Goal: Register for event/course

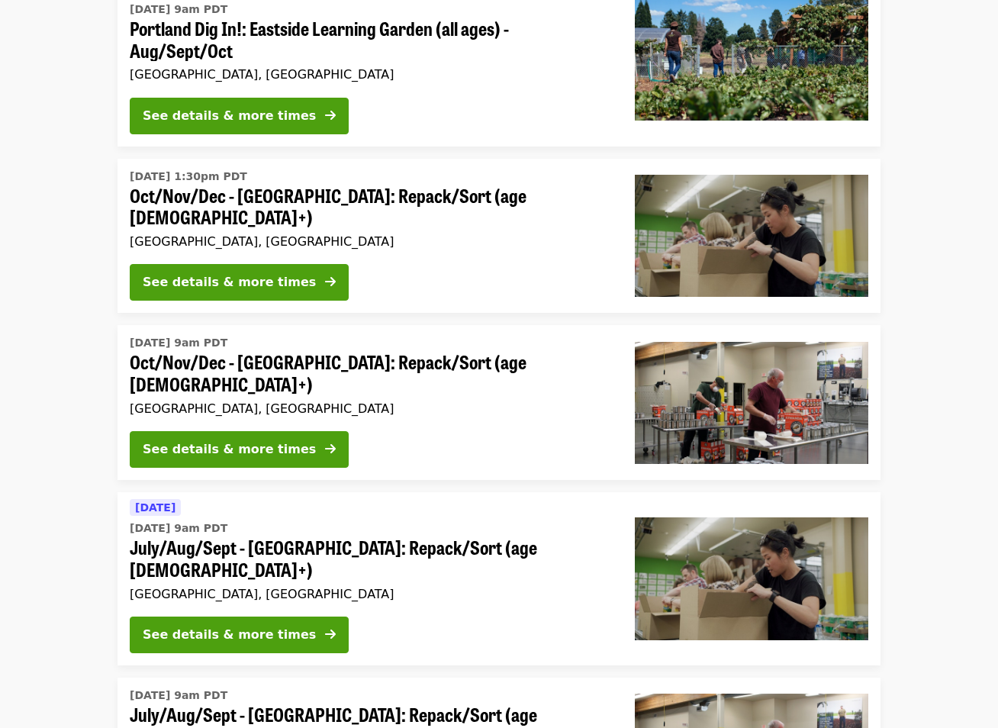
scroll to position [229, 0]
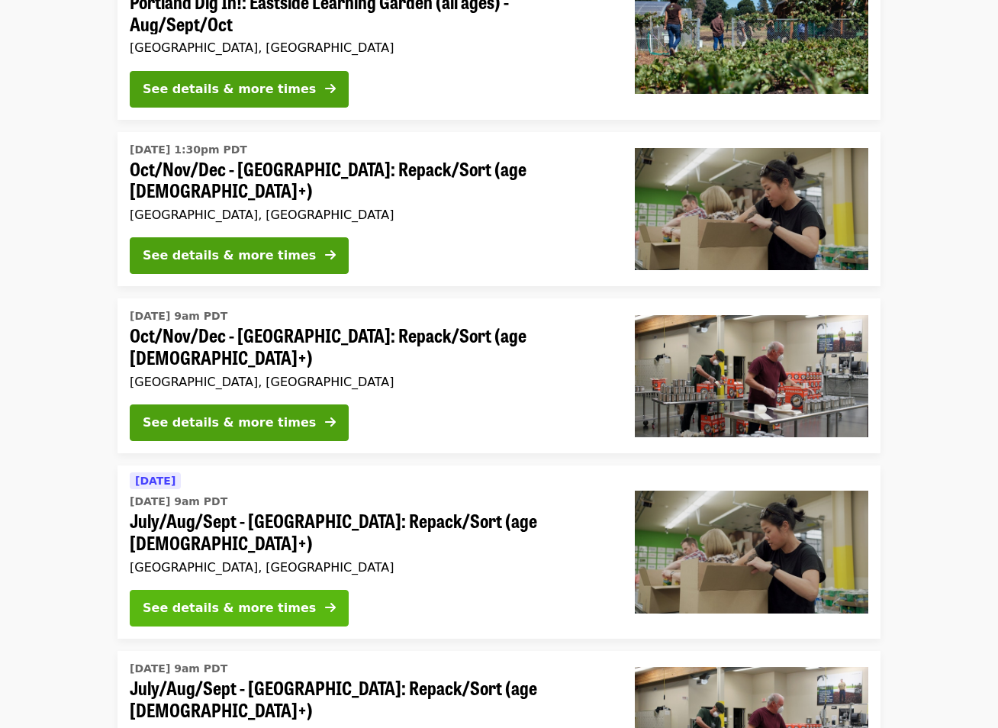
click at [259, 599] on div "See details & more times" at bounding box center [229, 608] width 173 height 18
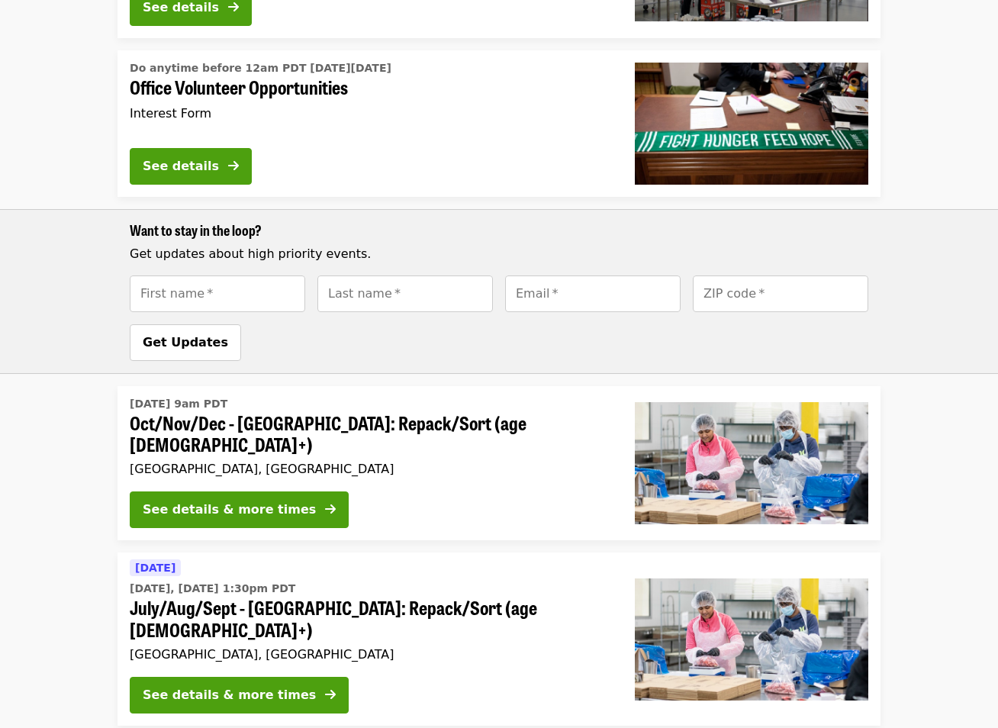
scroll to position [1069, 0]
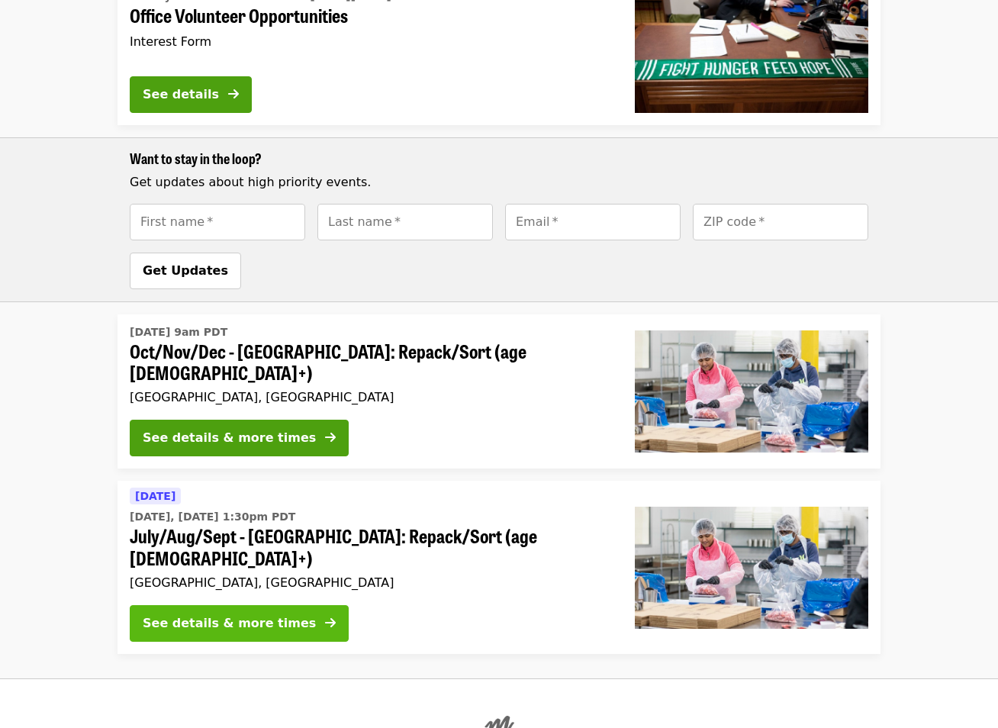
click at [249, 614] on div "See details & more times" at bounding box center [229, 623] width 173 height 18
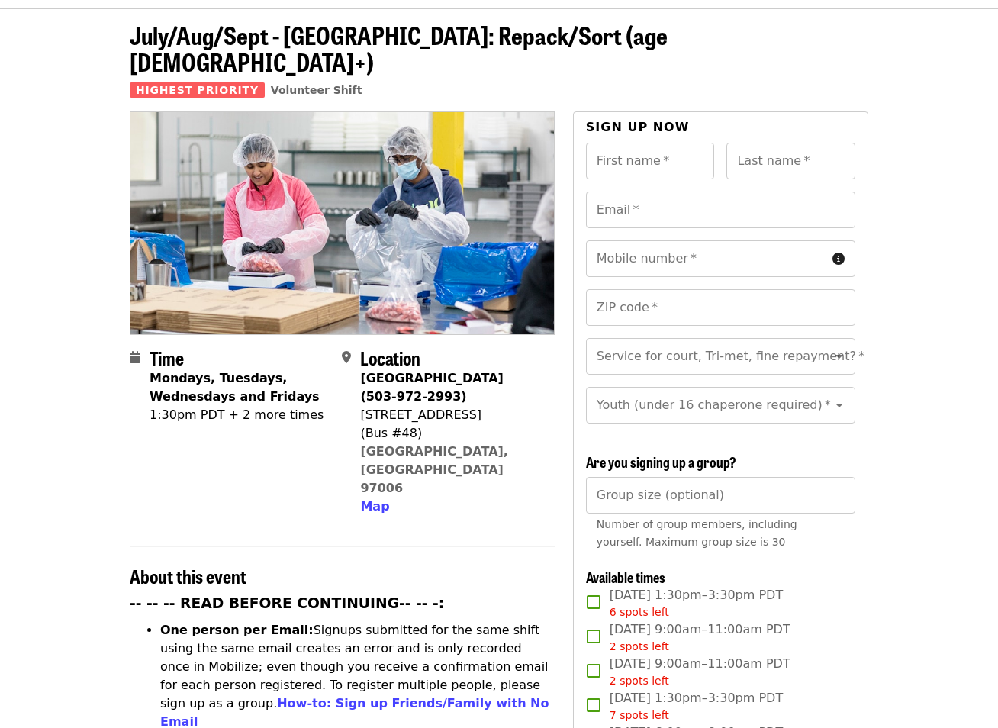
scroll to position [229, 0]
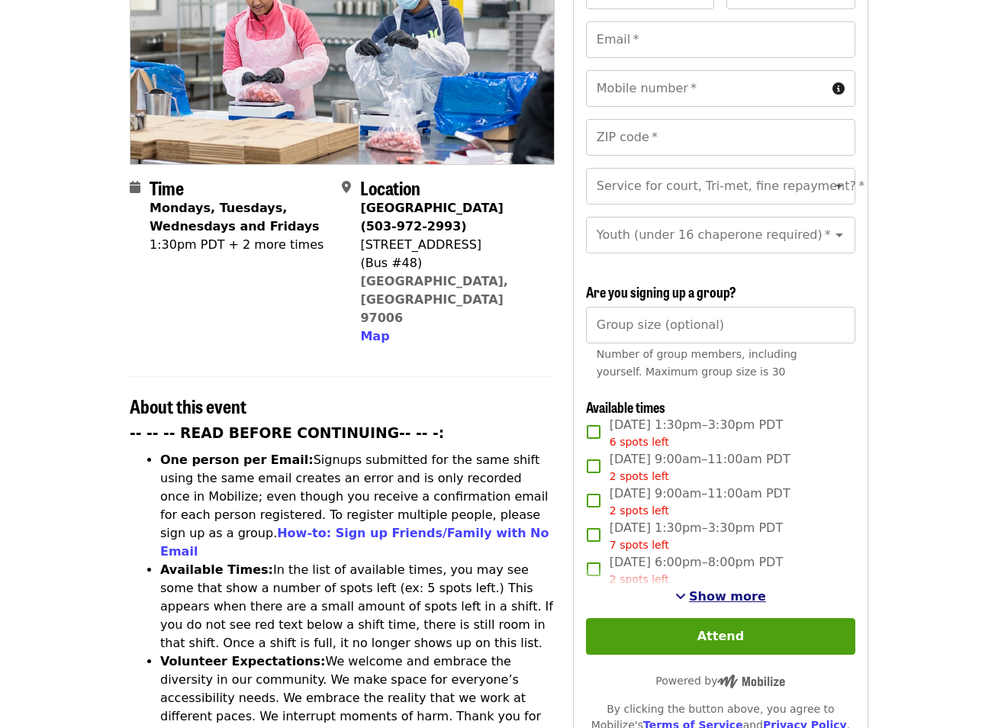
click at [700, 593] on span "Show more" at bounding box center [727, 596] width 77 height 15
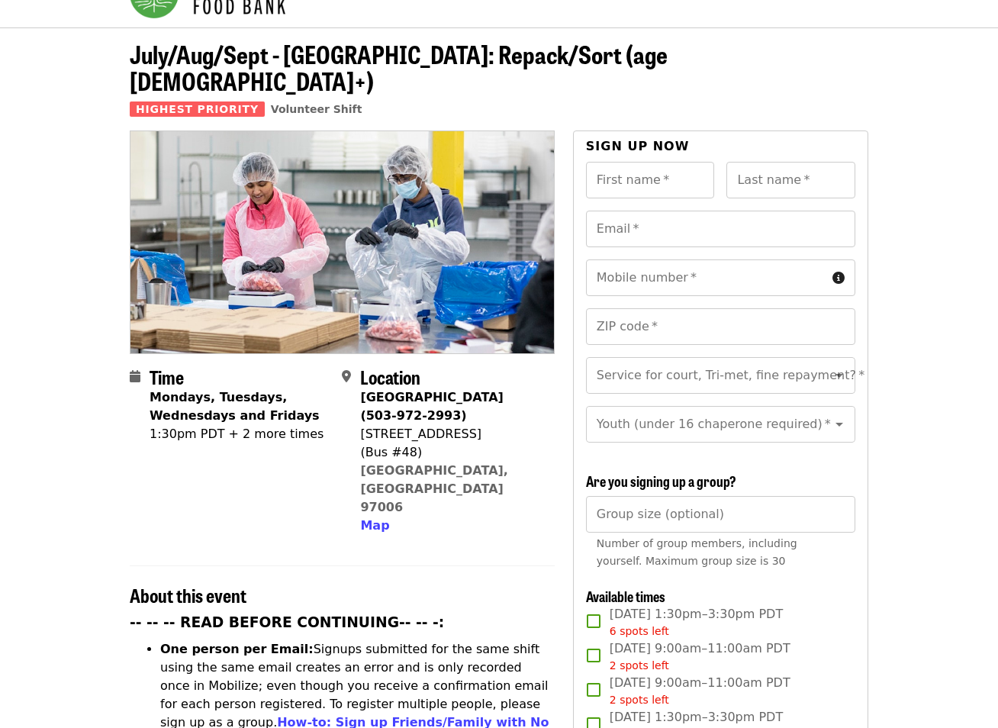
scroll to position [76, 0]
